Goal: Task Accomplishment & Management: Use online tool/utility

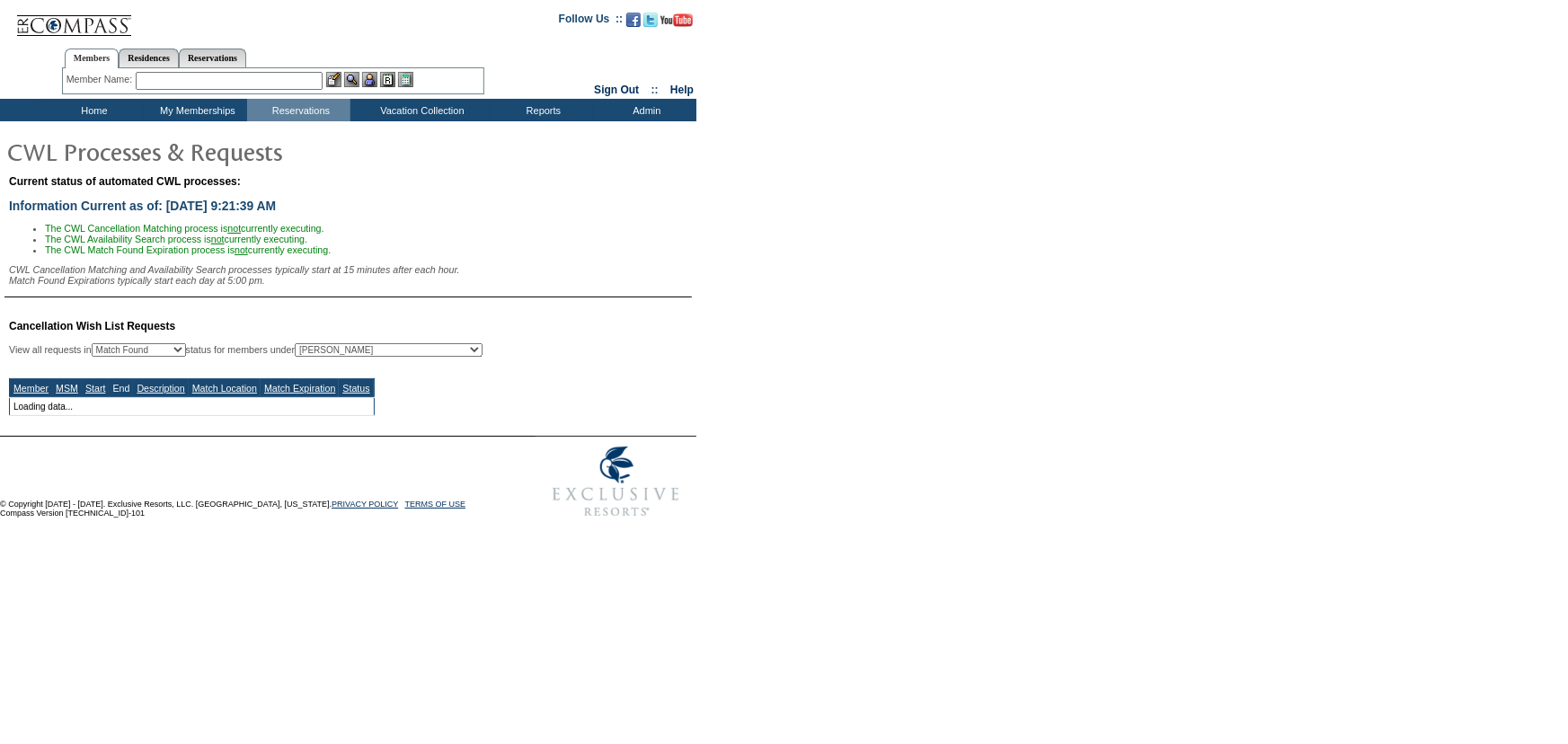
select select "50"
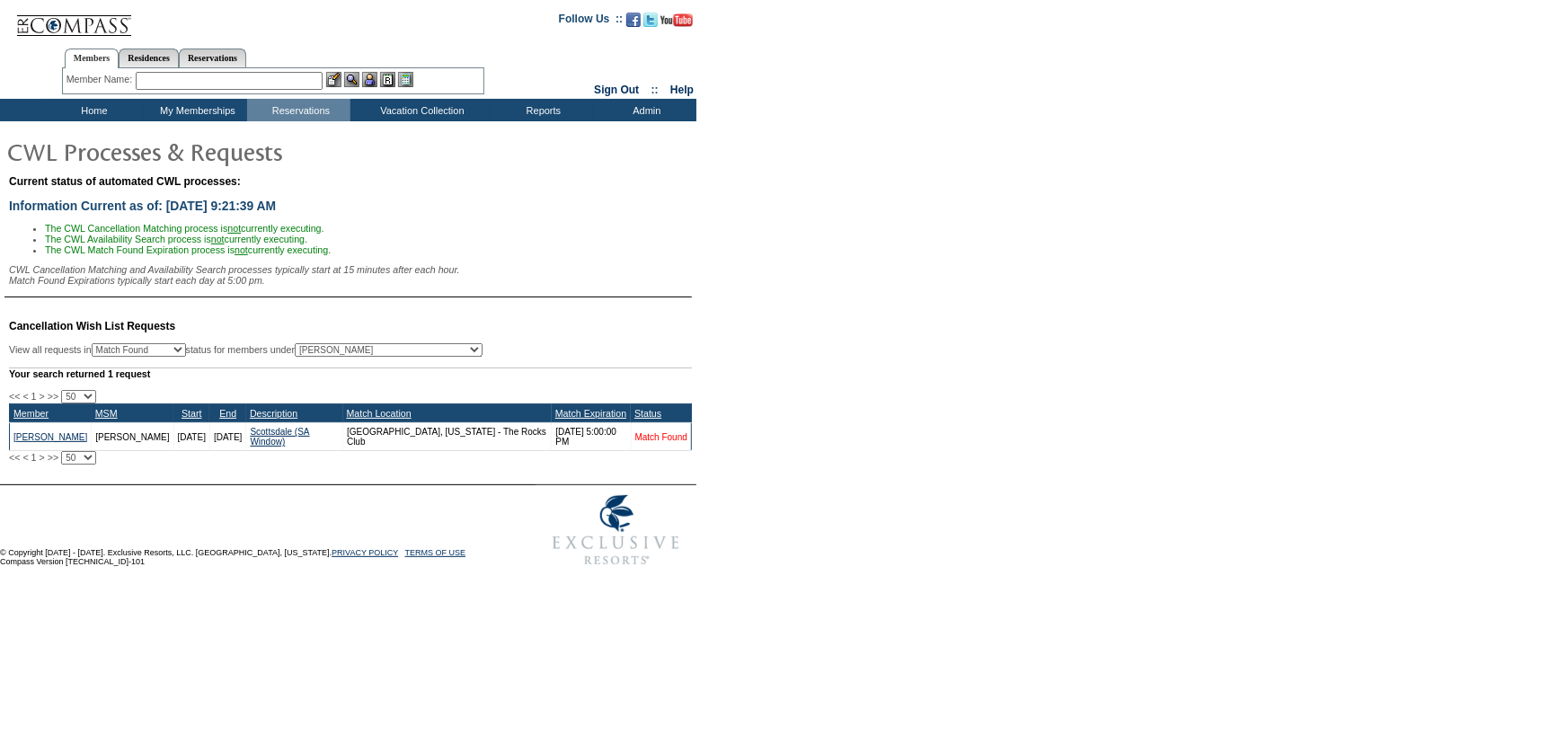
click at [658, 442] on link "Match Found" at bounding box center [661, 437] width 52 height 10
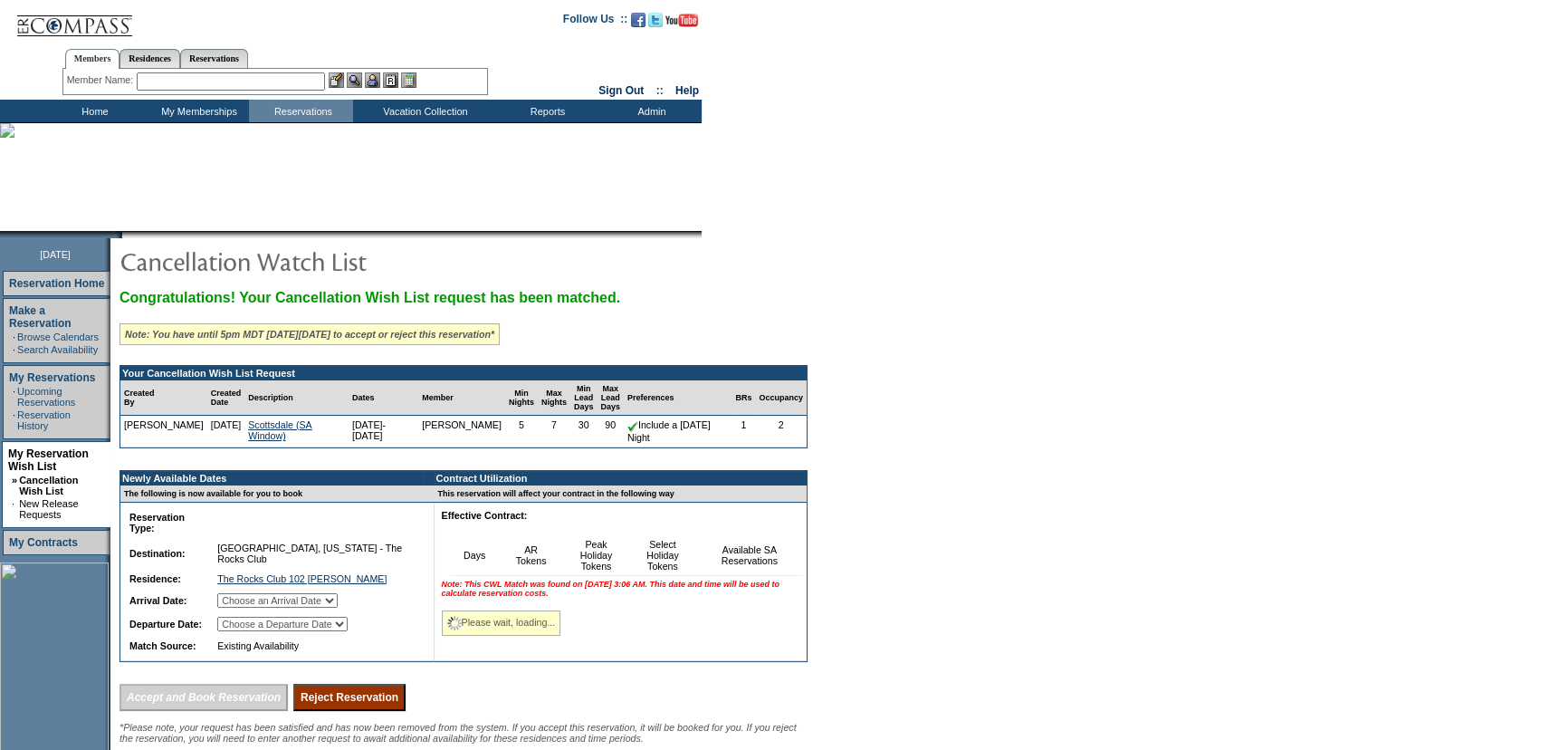
click at [338, 606] on select "Choose an Arrival Date [DATE] [DATE] [DATE] [DATE] [DATE] [DATE] [DATE]" at bounding box center [277, 601] width 121 height 15
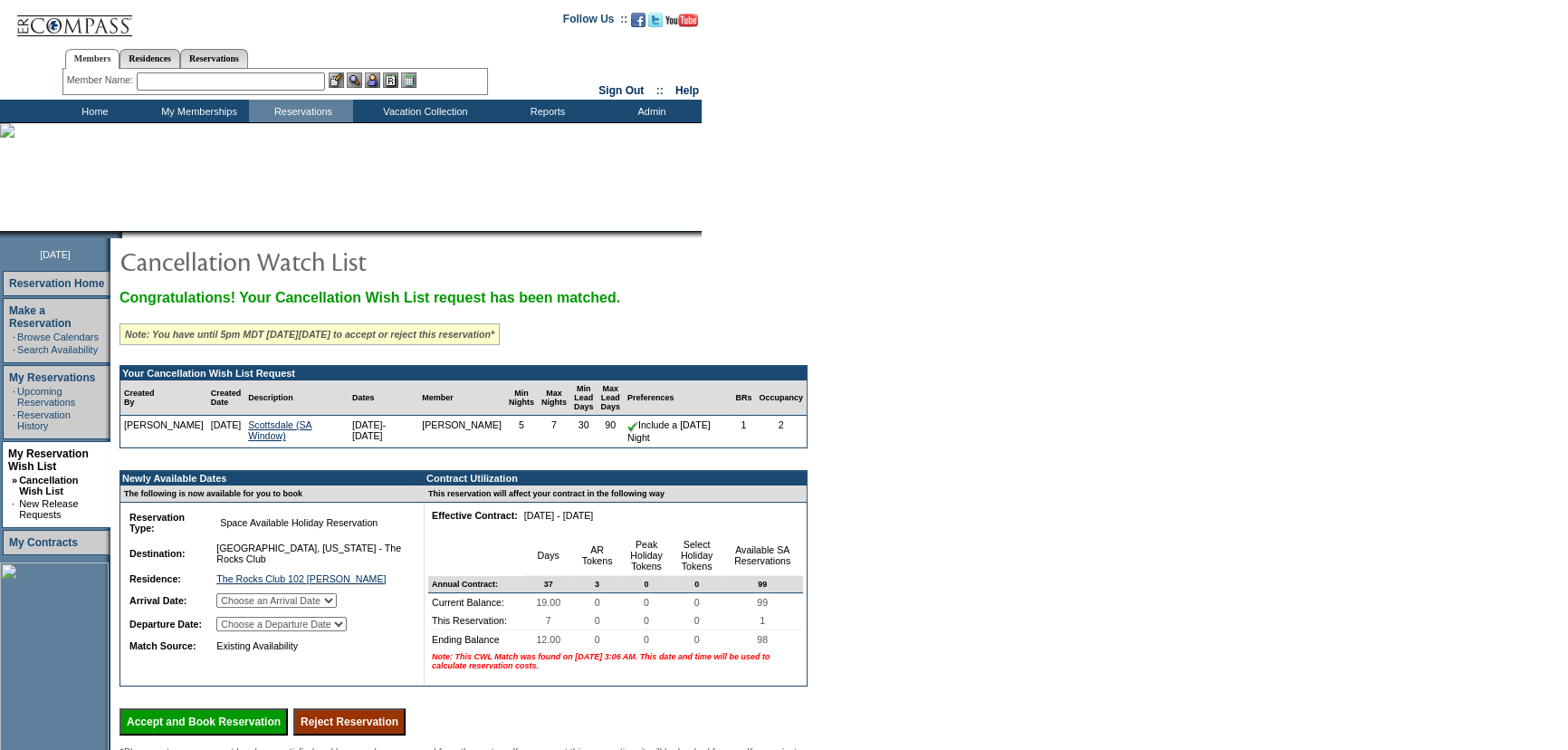
click at [1203, 494] on form "Follow Us ::" at bounding box center [784, 490] width 1568 height 980
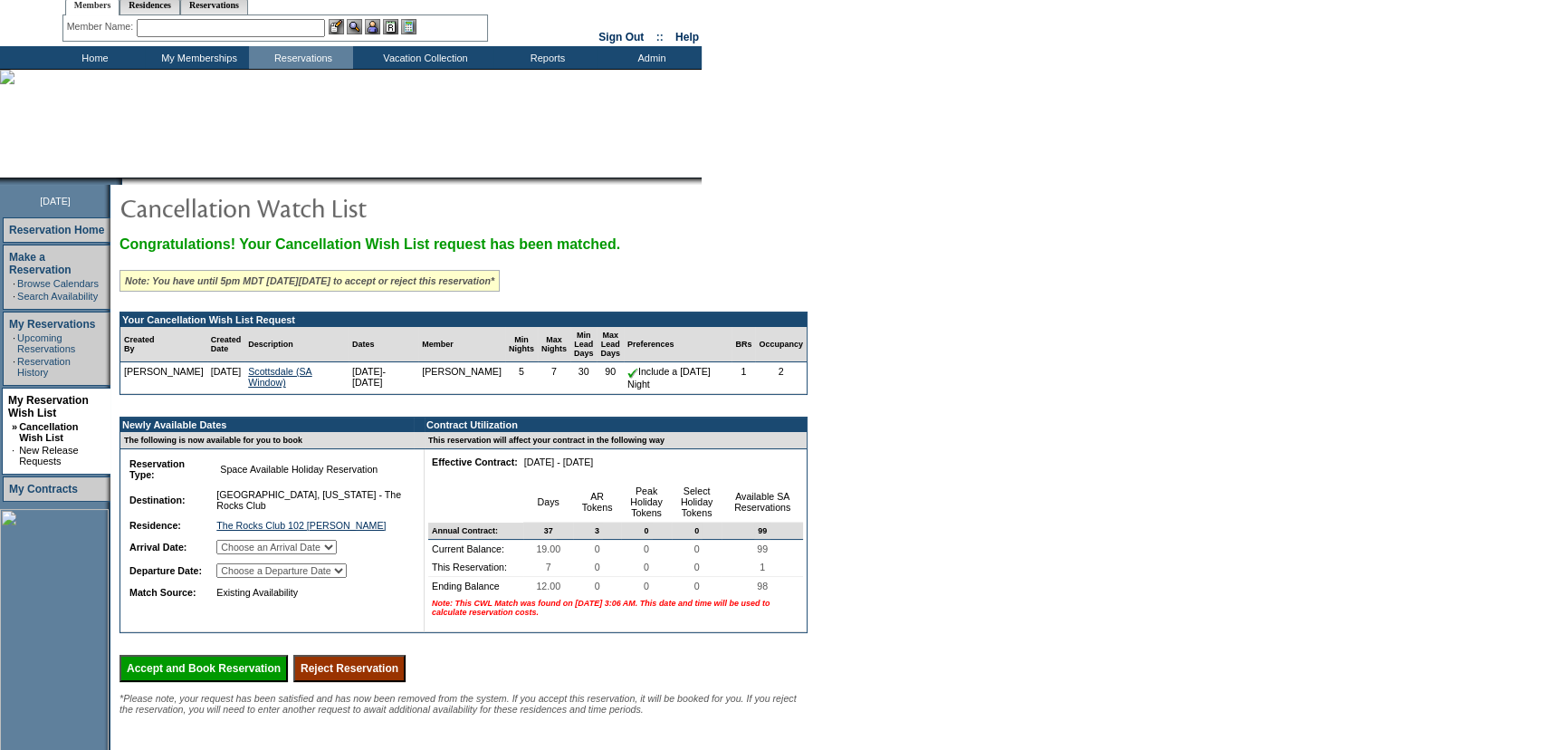
scroll to position [82, 0]
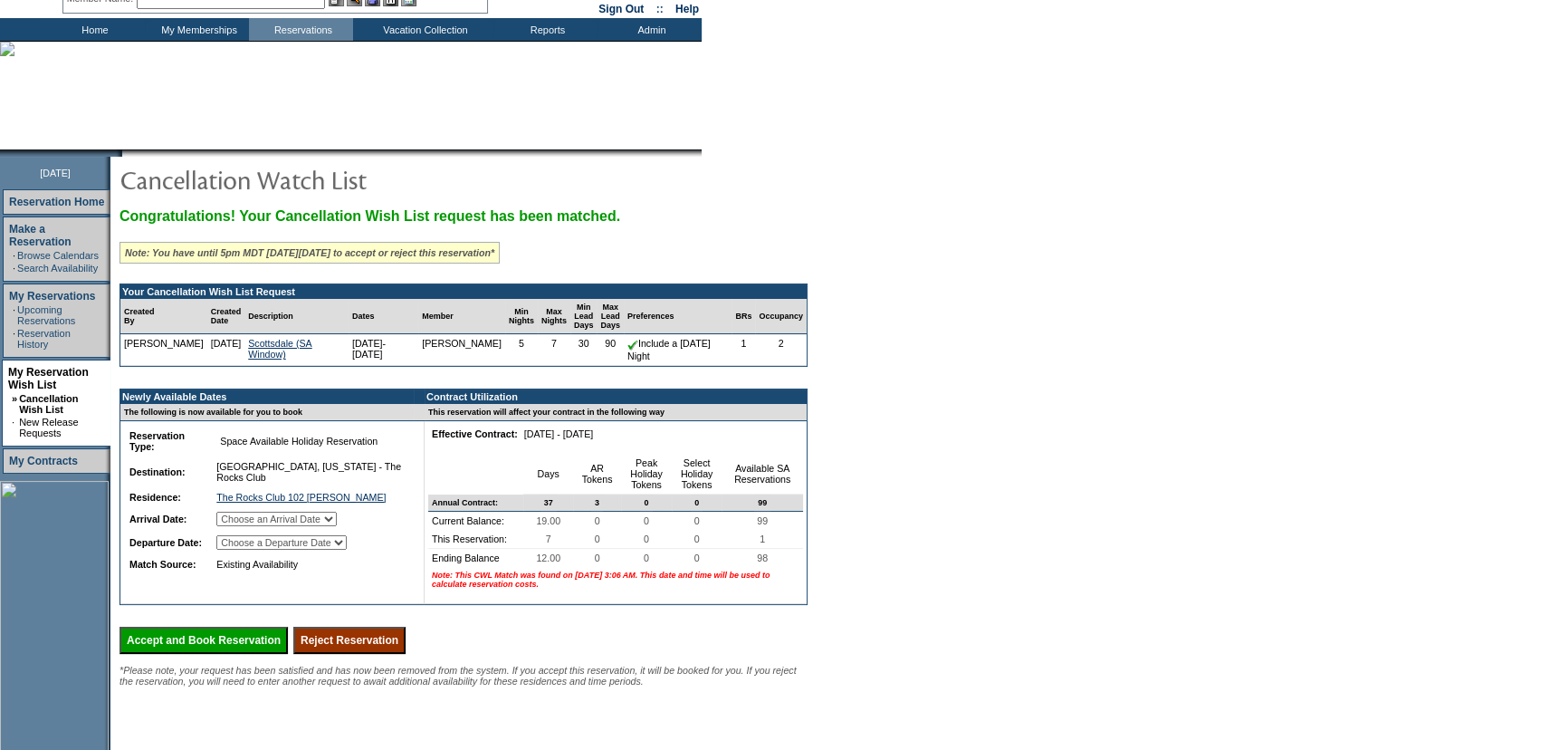
click at [337, 526] on select "Choose an Arrival Date [DATE] [DATE] [DATE] [DATE] [DATE] [DATE] [DATE]" at bounding box center [276, 519] width 121 height 15
click at [1148, 494] on form "Follow Us ::" at bounding box center [784, 408] width 1568 height 980
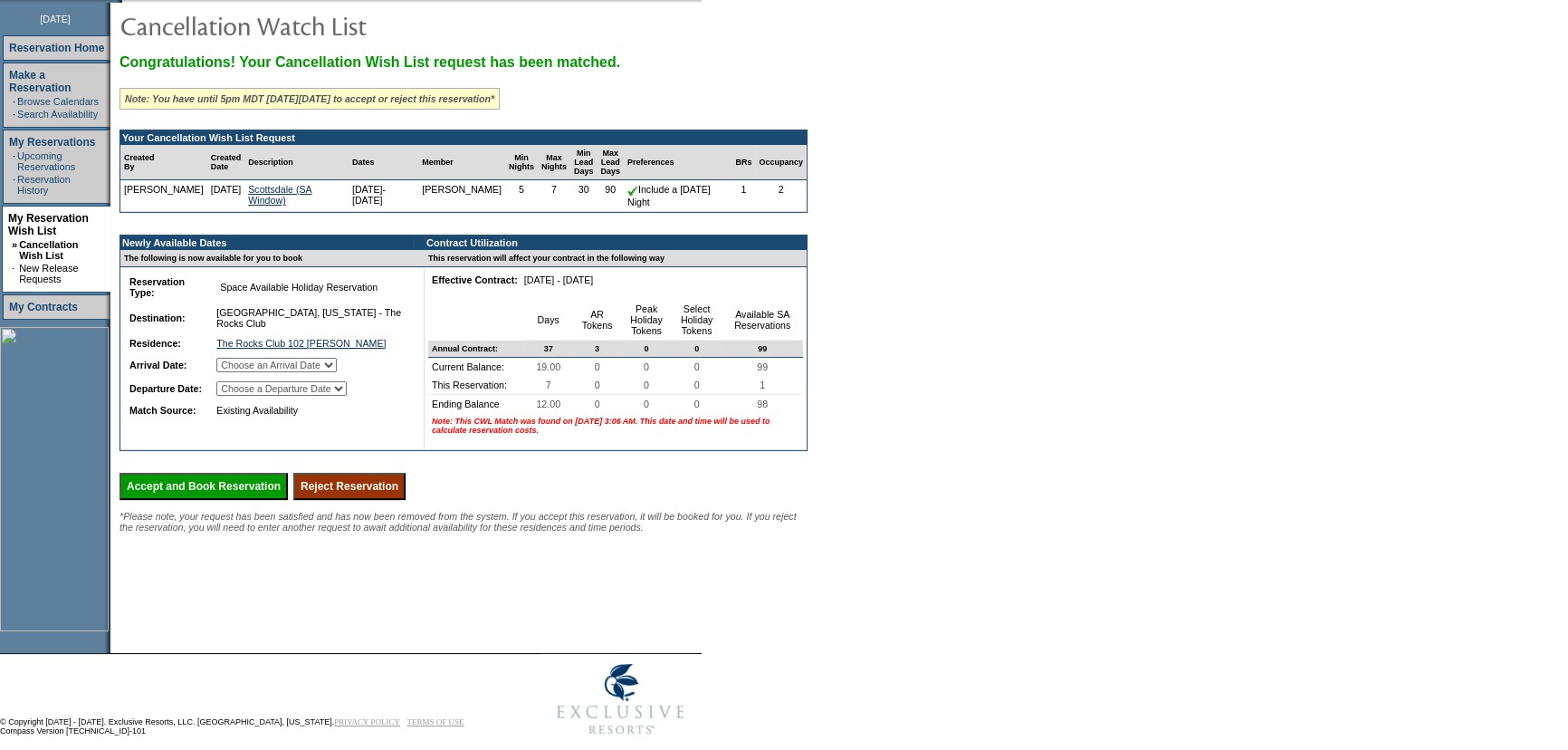
scroll to position [237, 0]
click at [996, 378] on form "Follow Us ::" at bounding box center [784, 253] width 1568 height 980
click at [1126, 342] on form "Follow Us ::" at bounding box center [784, 253] width 1568 height 980
click at [1076, 342] on form "Follow Us ::" at bounding box center [784, 253] width 1568 height 980
click at [406, 499] on input "Reject Reservation" at bounding box center [350, 486] width 112 height 28
